Goal: Information Seeking & Learning: Learn about a topic

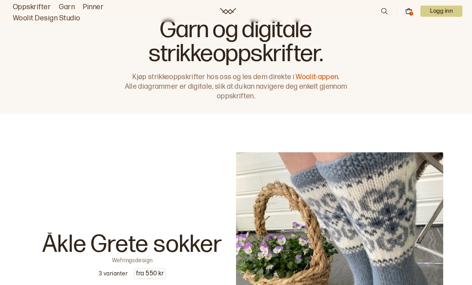
click at [384, 10] on icon at bounding box center [384, 11] width 9 height 9
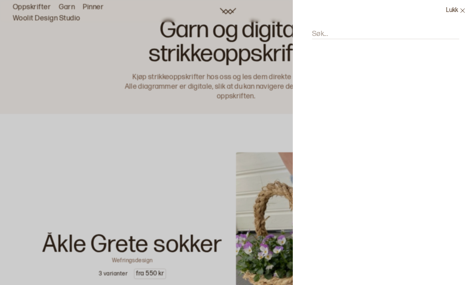
click at [354, 34] on input "Søk..." at bounding box center [385, 34] width 147 height 10
type input "Hanami"
click at [451, 13] on button "Lukk" at bounding box center [455, 10] width 32 height 21
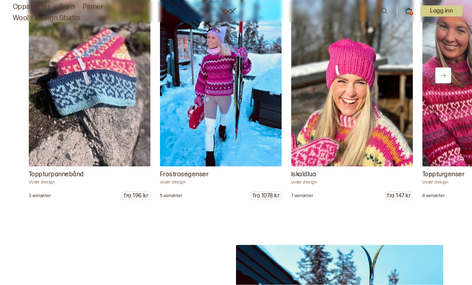
scroll to position [959, 0]
click at [225, 107] on img at bounding box center [220, 75] width 121 height 182
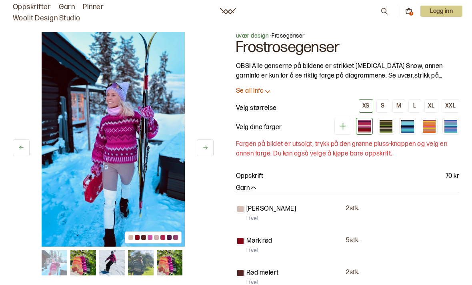
click at [449, 124] on div at bounding box center [450, 123] width 13 height 3
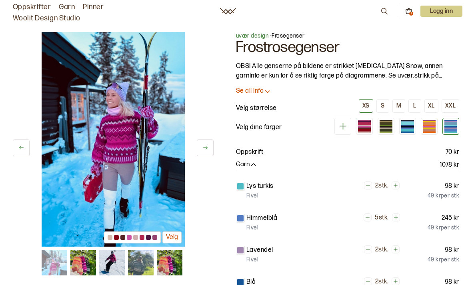
click at [428, 127] on div at bounding box center [428, 127] width 13 height 1
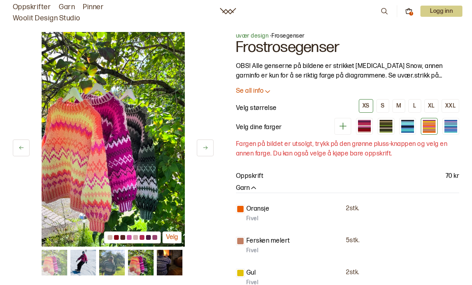
click at [30, 7] on link "Oppskrifter" at bounding box center [32, 7] width 38 height 11
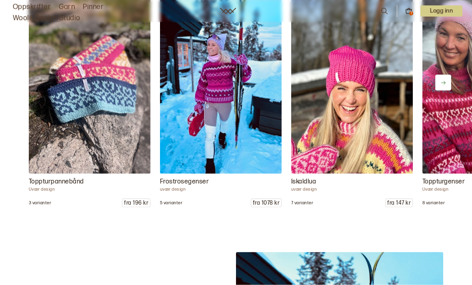
scroll to position [951, 0]
click at [80, 102] on img at bounding box center [89, 82] width 121 height 182
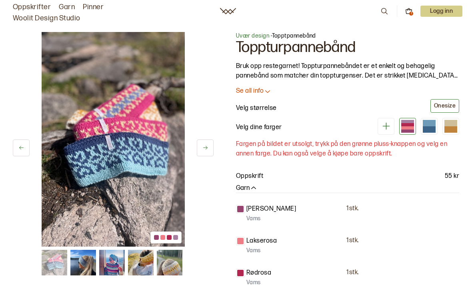
click at [263, 92] on p "Se all info" at bounding box center [250, 91] width 28 height 8
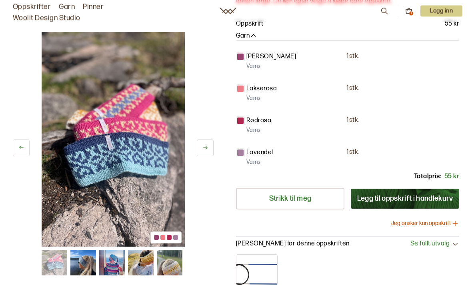
scroll to position [278, 0]
click at [143, 260] on img at bounding box center [141, 263] width 26 height 26
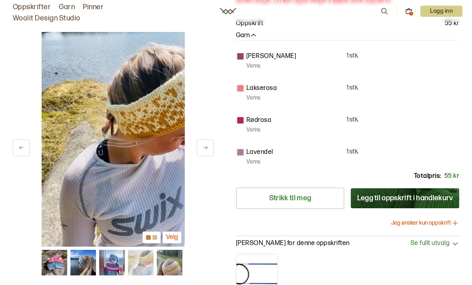
click at [170, 269] on img at bounding box center [170, 263] width 26 height 26
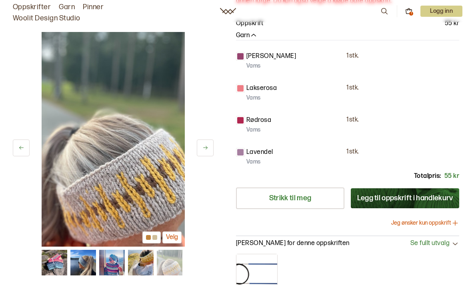
click at [117, 261] on img at bounding box center [112, 263] width 26 height 26
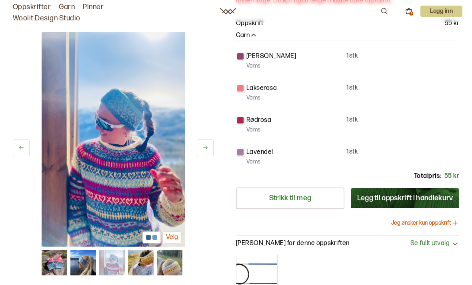
click at [89, 261] on img at bounding box center [83, 263] width 26 height 26
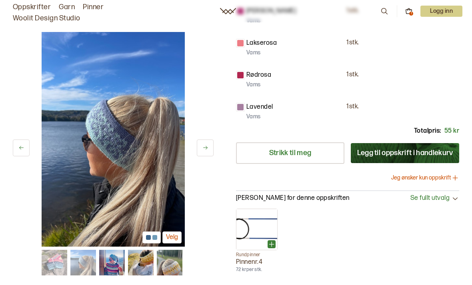
scroll to position [324, 0]
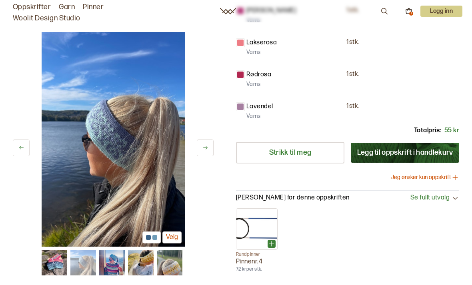
click at [124, 138] on img at bounding box center [113, 139] width 143 height 215
click at [88, 264] on img at bounding box center [83, 263] width 26 height 26
click at [60, 257] on img at bounding box center [55, 263] width 26 height 26
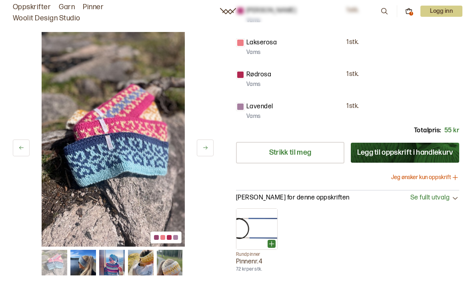
click at [123, 159] on img at bounding box center [113, 139] width 143 height 215
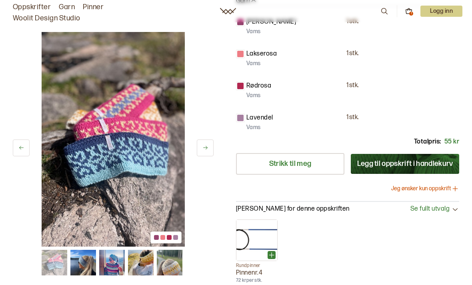
scroll to position [314, 0]
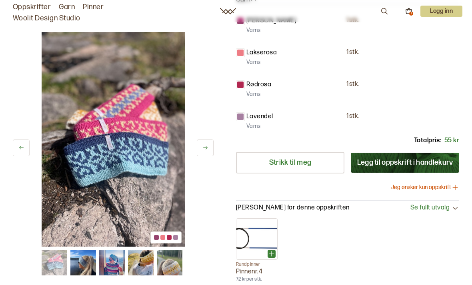
click at [123, 141] on img at bounding box center [113, 139] width 143 height 215
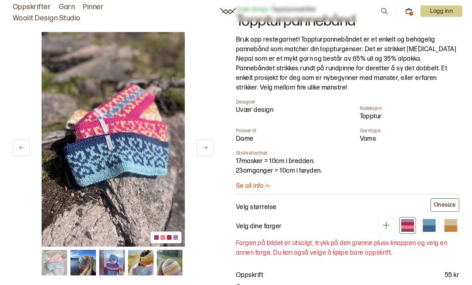
scroll to position [9, 0]
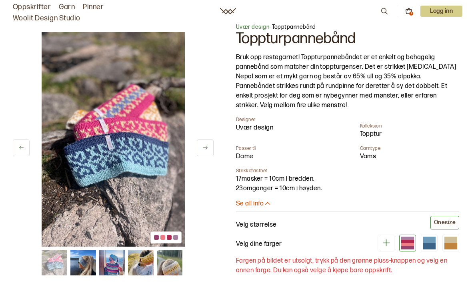
click at [131, 163] on img at bounding box center [113, 139] width 143 height 215
click at [202, 149] on icon at bounding box center [205, 148] width 6 height 6
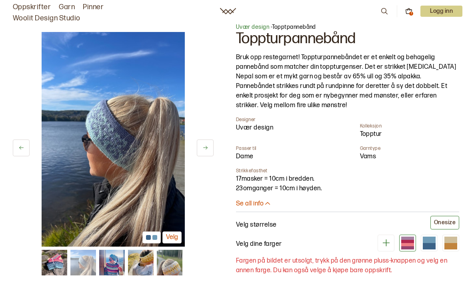
click at [199, 149] on button at bounding box center [205, 147] width 17 height 17
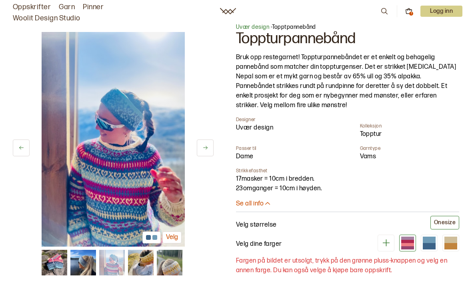
click at [194, 149] on div "3 av 5 Velg" at bounding box center [113, 139] width 201 height 215
click at [199, 149] on button at bounding box center [205, 147] width 17 height 17
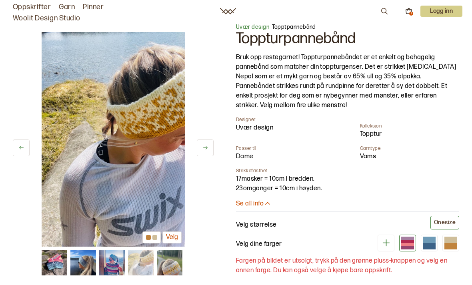
click at [203, 146] on icon at bounding box center [205, 148] width 6 height 6
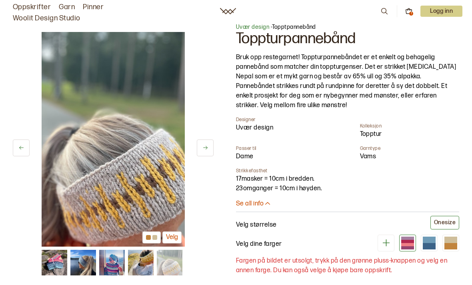
click at [205, 151] on icon at bounding box center [205, 148] width 6 height 6
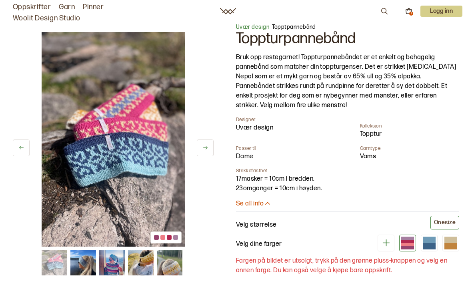
click at [194, 145] on div "1 av 5" at bounding box center [113, 139] width 201 height 215
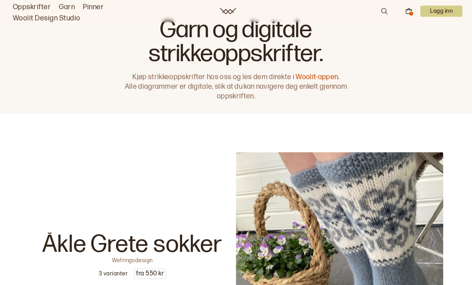
click at [27, 8] on link "Oppskrifter" at bounding box center [32, 7] width 38 height 11
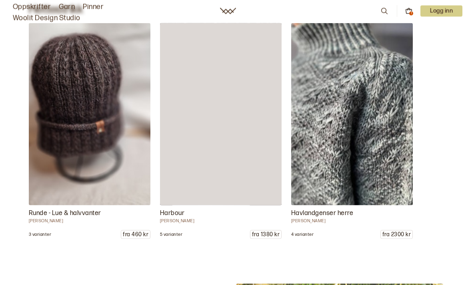
scroll to position [8083, 0]
